Goal: Task Accomplishment & Management: Manage account settings

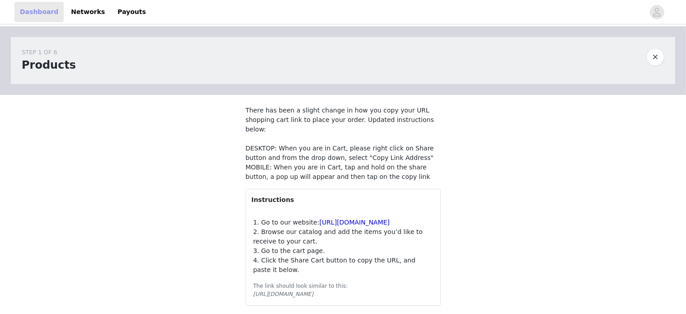
click at [47, 17] on link "Dashboard" at bounding box center [38, 12] width 49 height 20
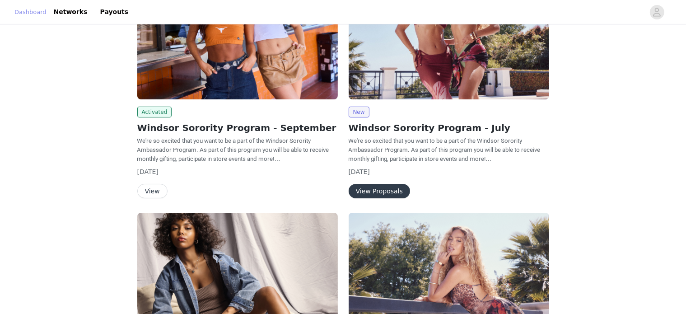
scroll to position [130, 0]
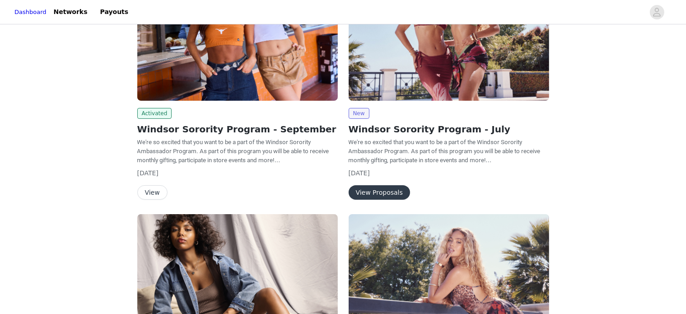
click at [362, 194] on button "View Proposals" at bounding box center [379, 192] width 61 height 14
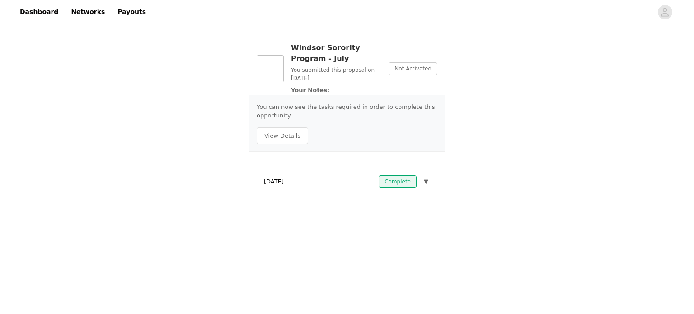
click at [426, 179] on span "▼" at bounding box center [426, 181] width 5 height 9
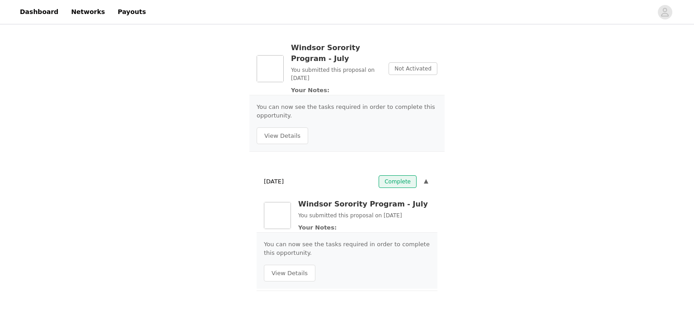
click at [426, 179] on span "▼" at bounding box center [426, 181] width 5 height 9
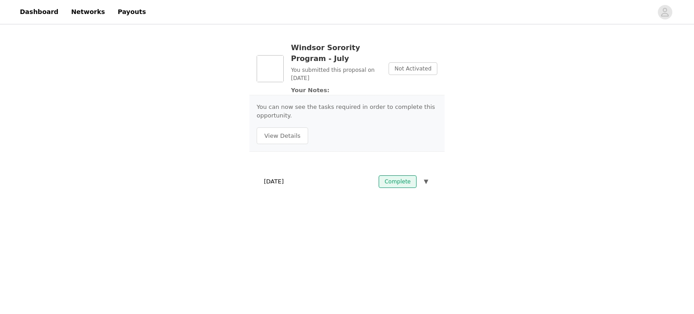
click at [426, 179] on span "▼" at bounding box center [426, 181] width 5 height 9
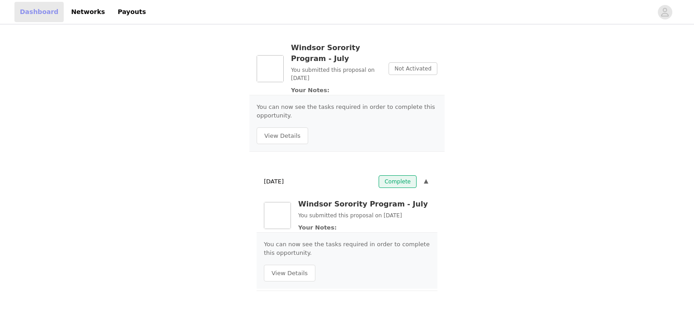
click at [37, 3] on link "Dashboard" at bounding box center [38, 12] width 49 height 20
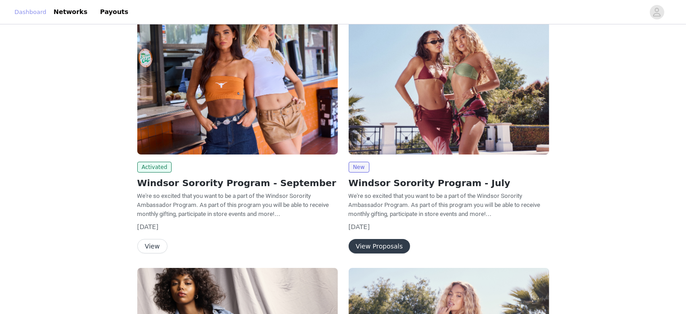
scroll to position [96, 0]
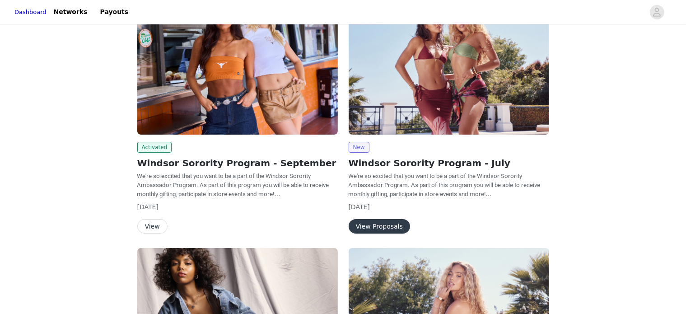
click at [150, 227] on button "View" at bounding box center [152, 226] width 30 height 14
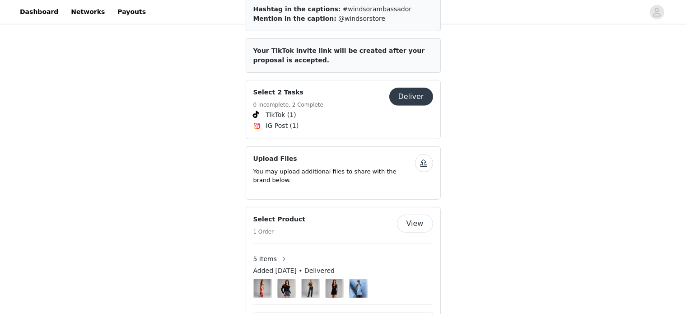
scroll to position [410, 0]
click at [423, 154] on button "button" at bounding box center [424, 163] width 18 height 18
click at [420, 154] on button "button" at bounding box center [424, 163] width 18 height 18
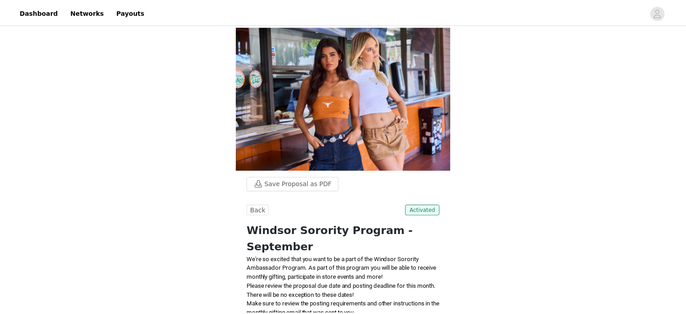
scroll to position [410, 0]
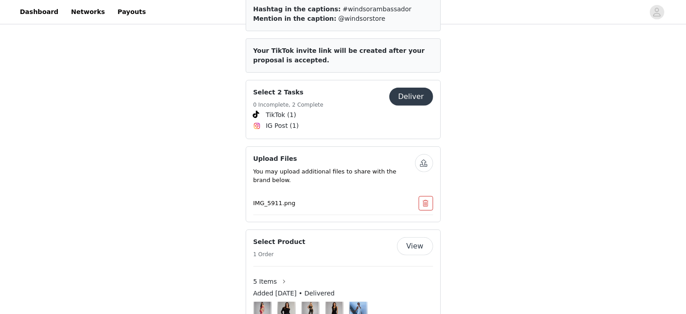
click at [426, 154] on button "button" at bounding box center [424, 163] width 18 height 18
